Goal: Task Accomplishment & Management: Use online tool/utility

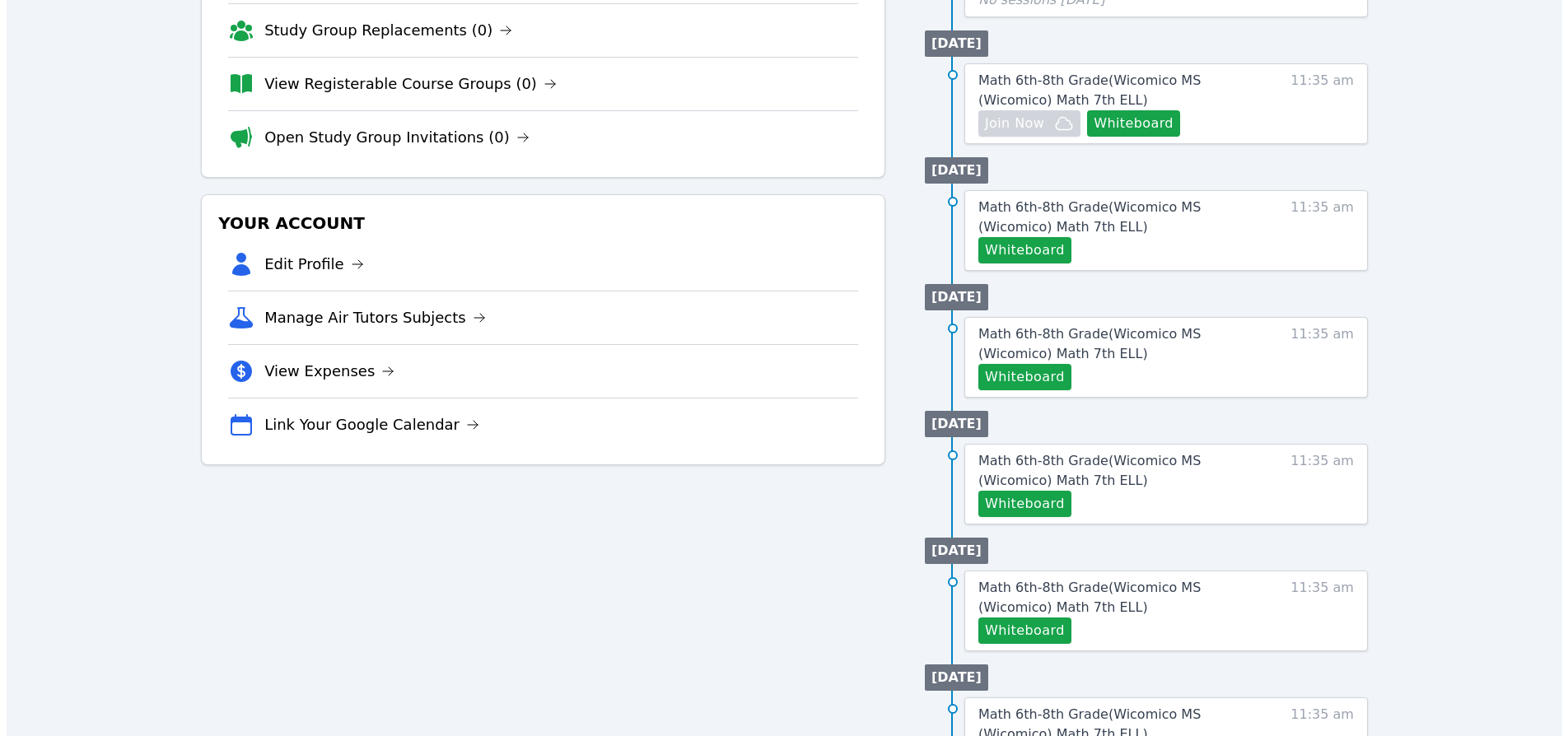
scroll to position [268, 0]
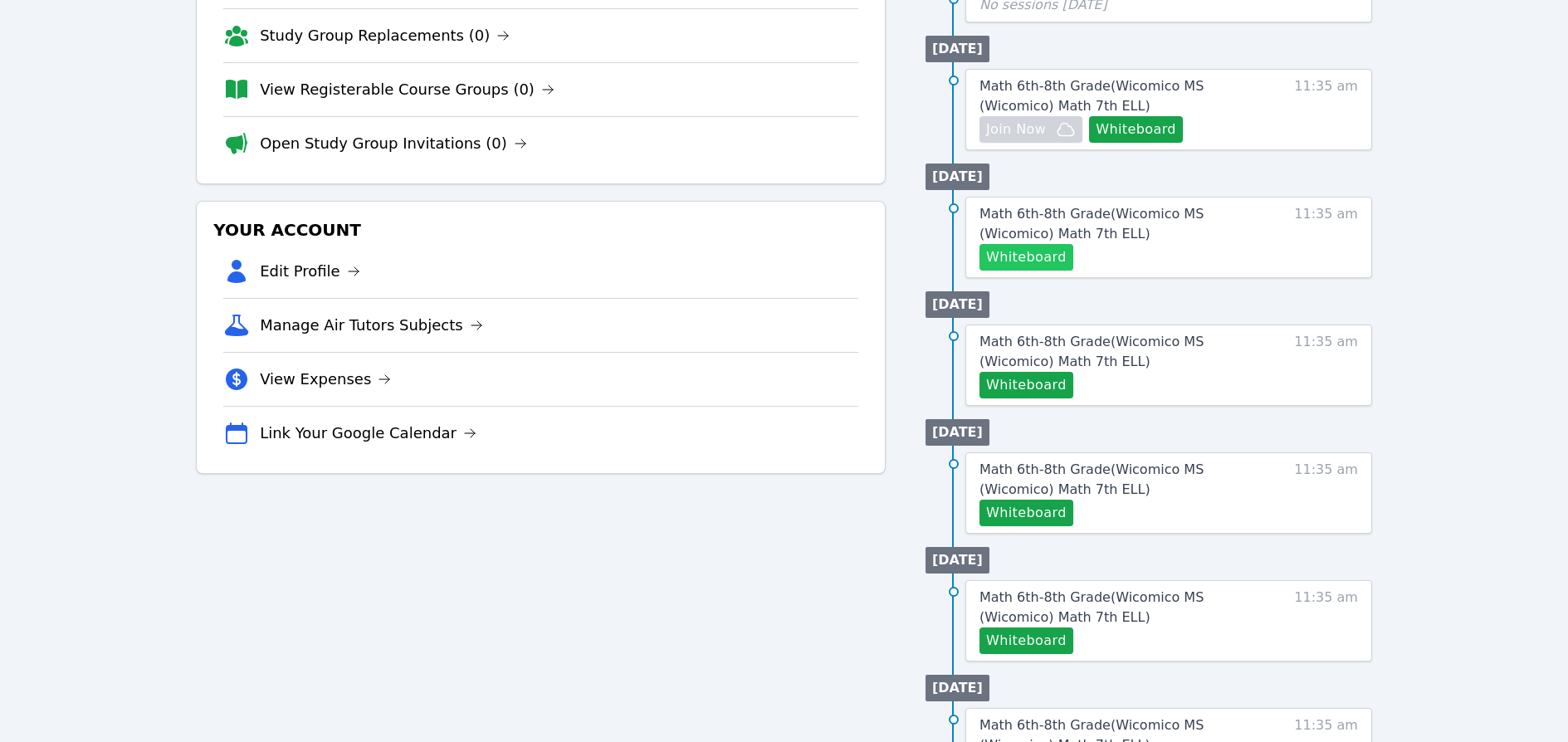
click at [1024, 255] on button "Whiteboard" at bounding box center [1026, 257] width 94 height 27
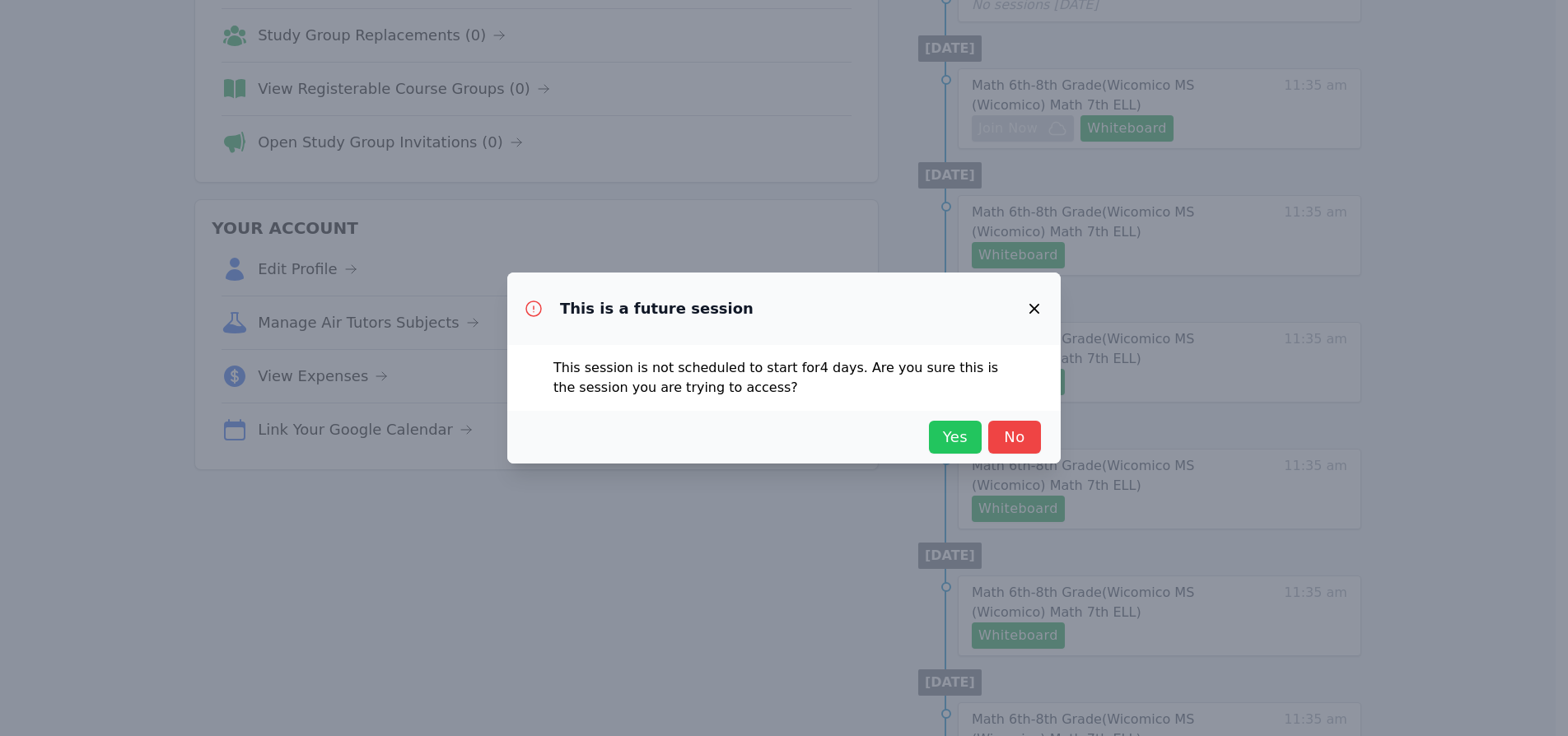
click at [957, 439] on span "Yes" at bounding box center [955, 437] width 36 height 23
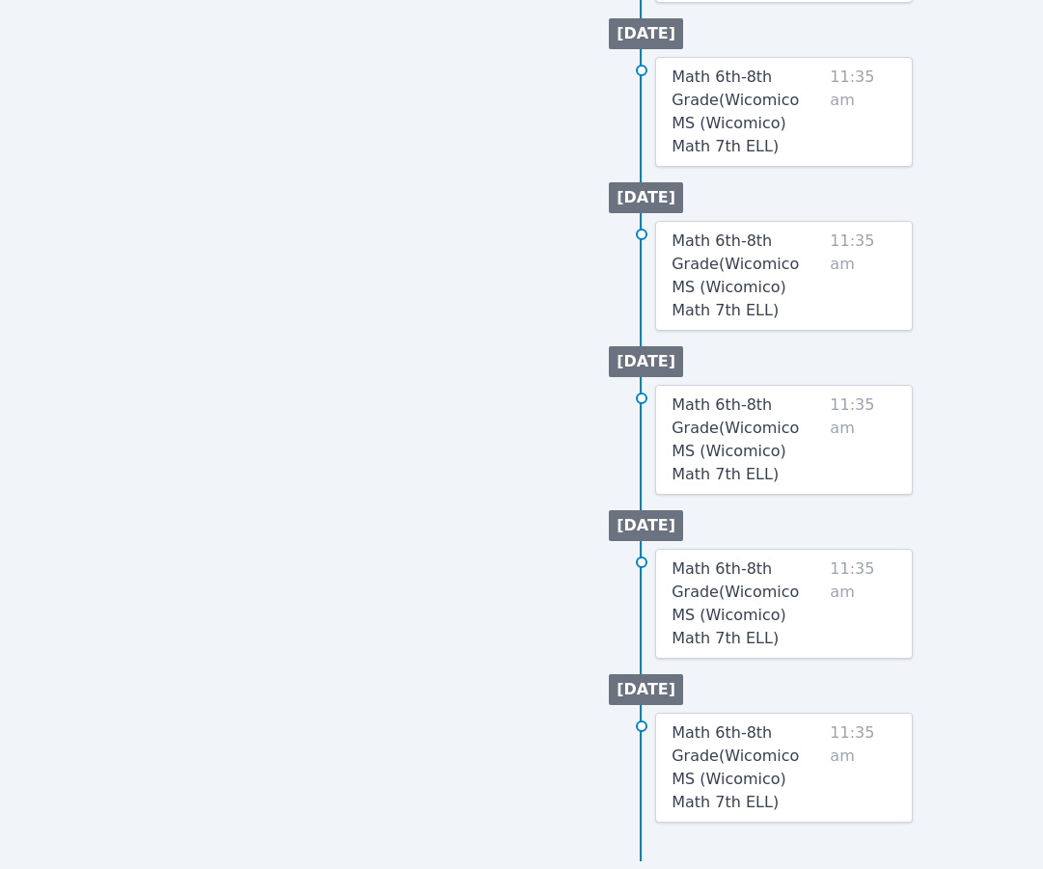
scroll to position [0, 0]
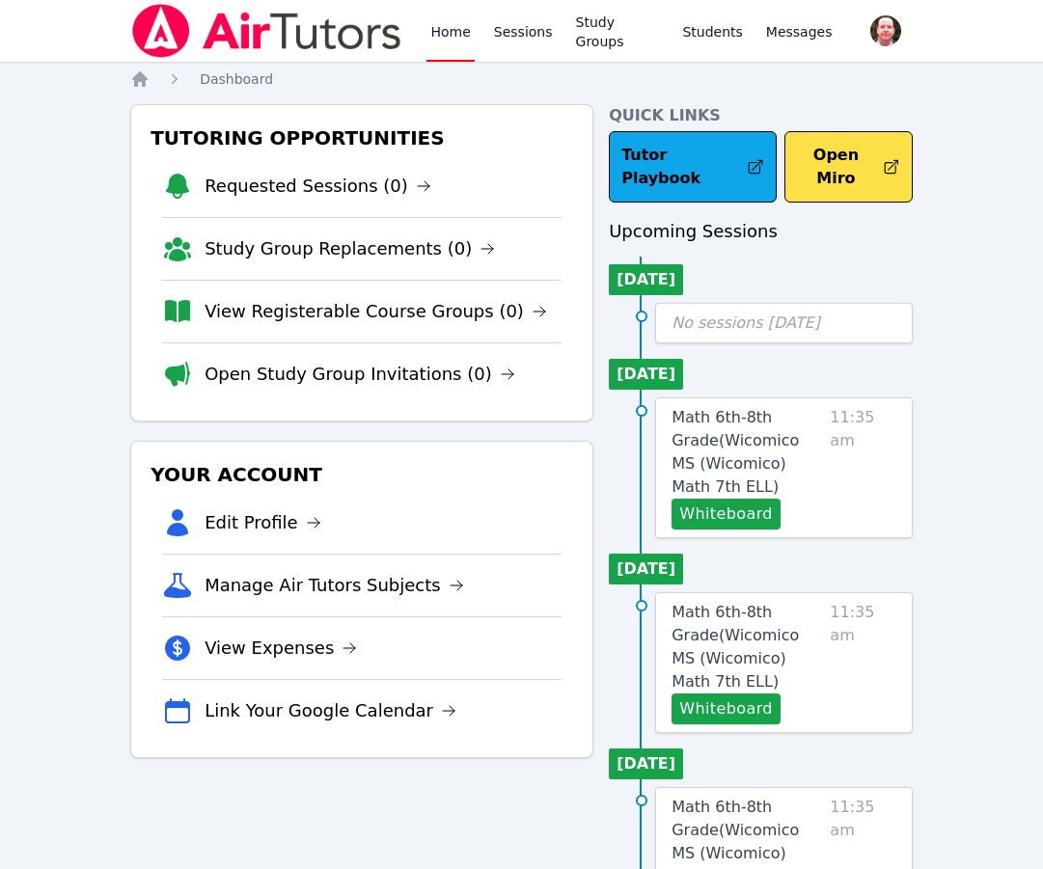
click at [450, 31] on link "Home" at bounding box center [449, 31] width 47 height 62
click at [523, 34] on link "Sessions" at bounding box center [523, 31] width 67 height 62
